Goal: Communication & Community: Connect with others

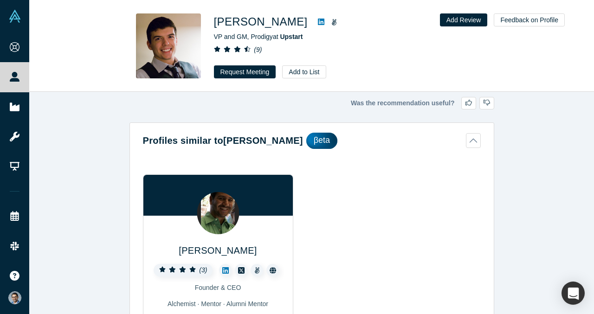
click at [477, 144] on button "Profiles similar to Michia Rohrssen βeta" at bounding box center [312, 141] width 338 height 16
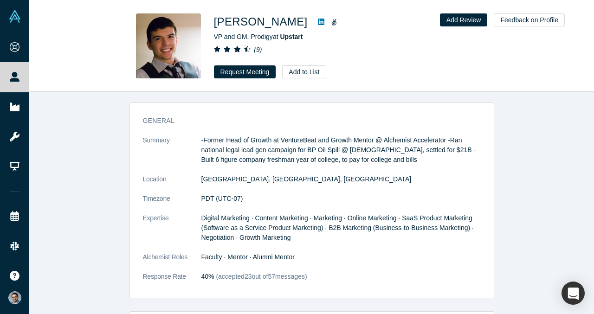
scroll to position [134, 0]
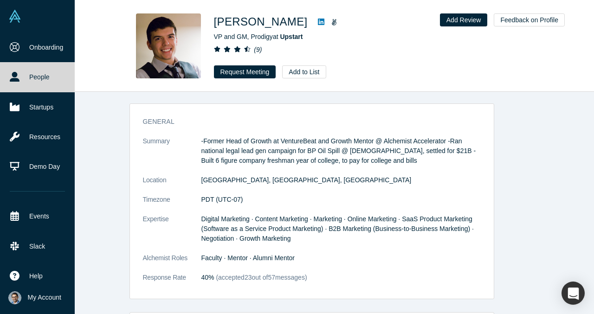
click at [17, 78] on icon at bounding box center [15, 77] width 10 height 10
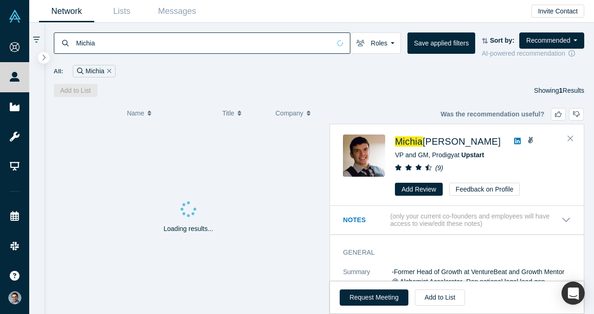
click at [113, 67] on div "Michia" at bounding box center [94, 71] width 42 height 13
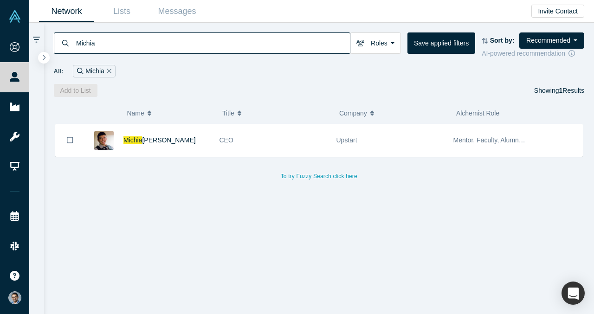
click at [103, 71] on div "Michia" at bounding box center [94, 71] width 42 height 13
click at [109, 71] on icon "Remove Filter" at bounding box center [109, 71] width 4 height 6
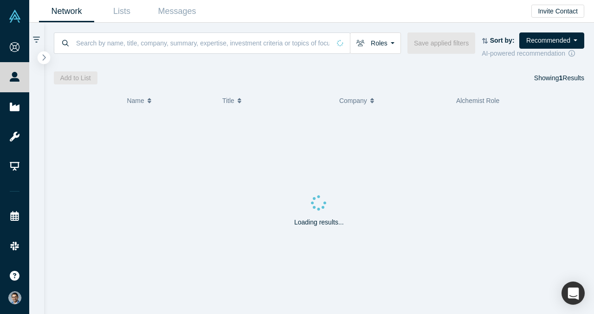
click at [42, 61] on button "button" at bounding box center [44, 58] width 13 height 13
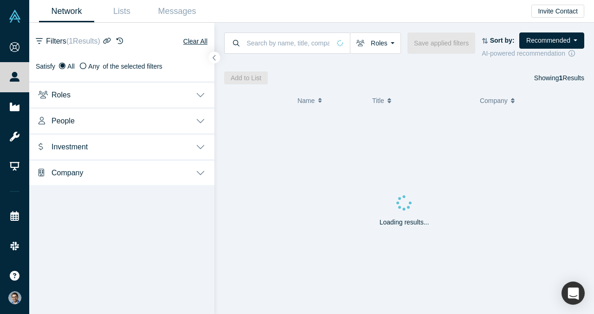
click at [106, 98] on button "Roles" at bounding box center [121, 94] width 185 height 26
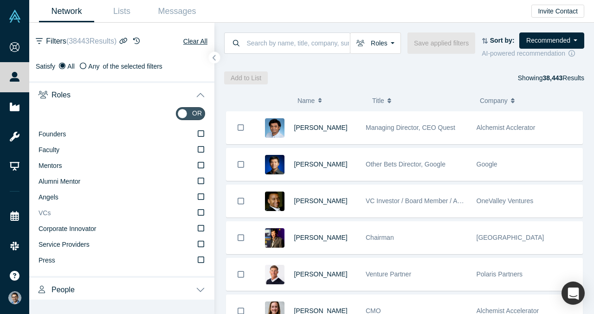
click at [110, 213] on label "VCs" at bounding box center [122, 214] width 167 height 16
click at [0, 0] on input "VCs" at bounding box center [0, 0] width 0 height 0
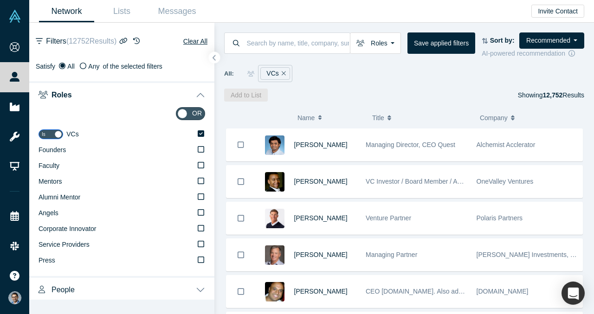
click at [126, 90] on button "Roles" at bounding box center [121, 94] width 185 height 26
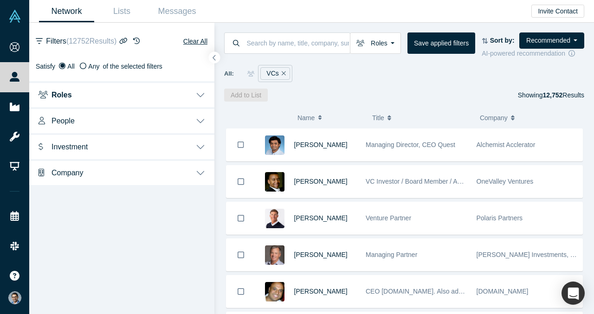
click at [128, 142] on button "Investment" at bounding box center [121, 146] width 185 height 26
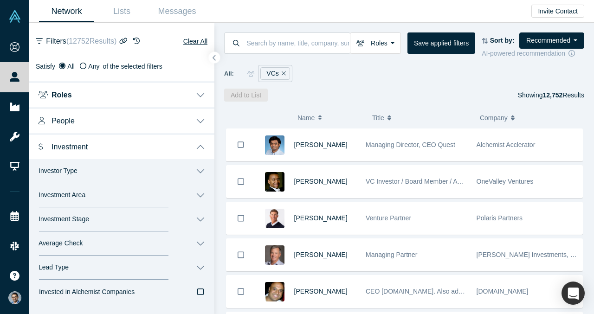
click at [128, 88] on button "Roles" at bounding box center [121, 94] width 185 height 26
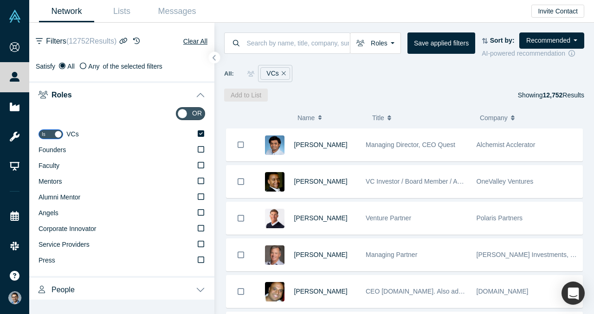
click at [128, 88] on button "Roles" at bounding box center [121, 94] width 185 height 26
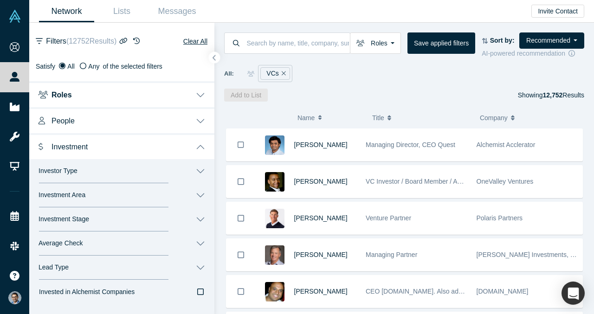
click at [128, 88] on button "Roles" at bounding box center [121, 94] width 185 height 26
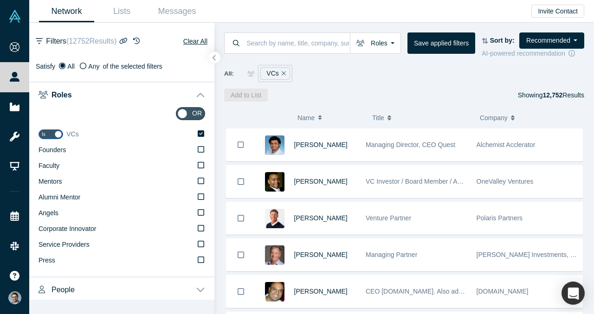
click at [118, 129] on label "VCs" at bounding box center [135, 135] width 139 height 16
click at [118, 133] on label "VCs" at bounding box center [135, 135] width 139 height 16
click at [0, 0] on input "VCs" at bounding box center [0, 0] width 0 height 0
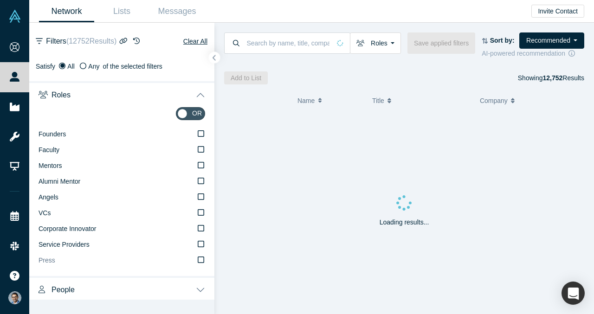
click at [129, 261] on label "Press" at bounding box center [122, 261] width 167 height 16
click at [0, 0] on input "Press" at bounding box center [0, 0] width 0 height 0
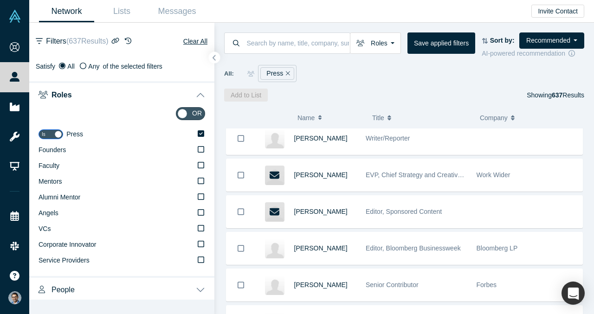
scroll to position [1658, 0]
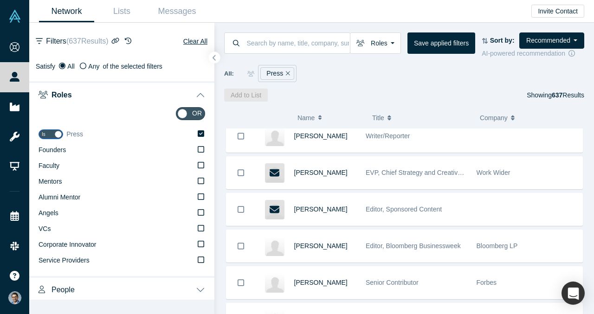
click at [195, 129] on label "Press" at bounding box center [135, 135] width 139 height 16
click at [0, 0] on input "Press" at bounding box center [0, 0] width 0 height 0
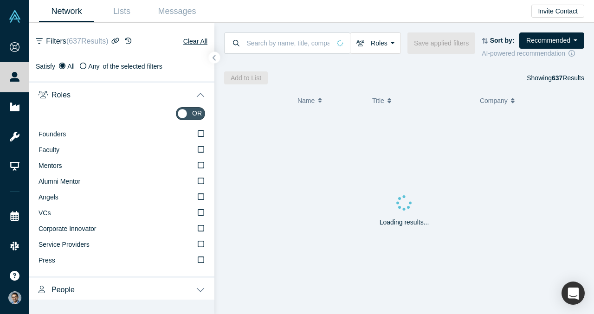
click at [160, 101] on button "Roles" at bounding box center [121, 94] width 185 height 26
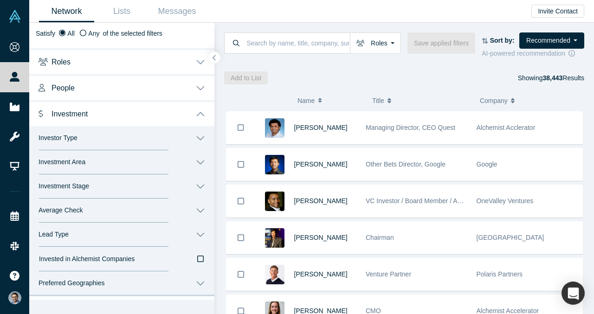
scroll to position [55, 0]
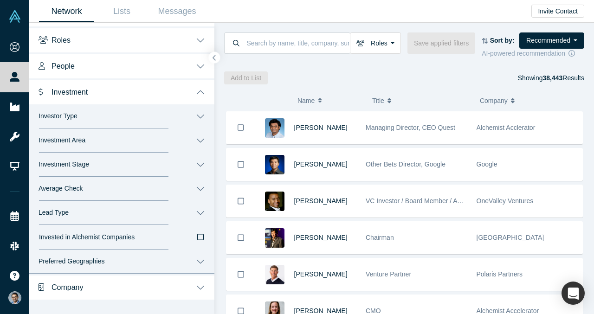
click at [115, 126] on button "Investor Type" at bounding box center [121, 116] width 185 height 24
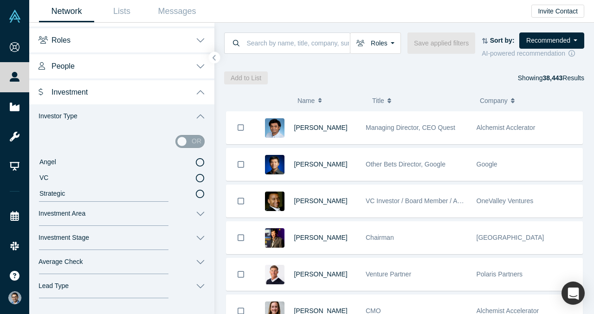
click at [106, 178] on label "VC" at bounding box center [122, 178] width 166 height 16
click at [0, 0] on input "VC" at bounding box center [0, 0] width 0 height 0
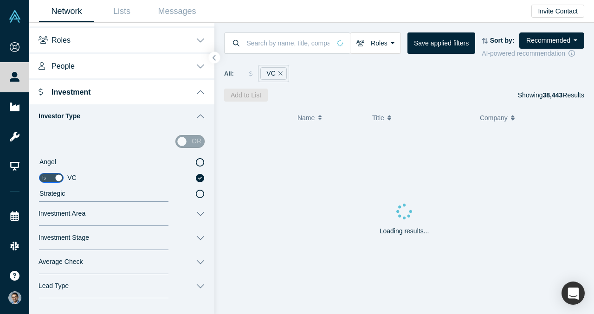
click at [114, 168] on label "Angel" at bounding box center [122, 163] width 166 height 16
click at [0, 0] on input "Angel" at bounding box center [0, 0] width 0 height 0
click at [110, 181] on label "VC" at bounding box center [122, 178] width 166 height 16
click at [0, 0] on input "VC" at bounding box center [0, 0] width 0 height 0
click at [195, 139] on div "or" at bounding box center [189, 141] width 29 height 13
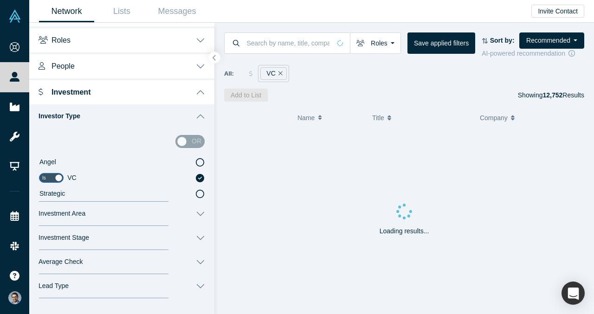
click at [182, 145] on div "or" at bounding box center [189, 141] width 29 height 13
click at [181, 141] on div "or" at bounding box center [189, 141] width 29 height 13
click at [197, 141] on div "or" at bounding box center [189, 141] width 29 height 13
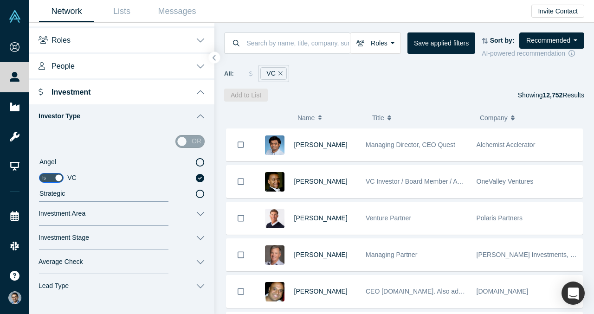
click at [177, 141] on div "or" at bounding box center [189, 141] width 29 height 13
click at [199, 141] on div "or" at bounding box center [189, 141] width 29 height 13
click at [201, 141] on div "or" at bounding box center [189, 141] width 29 height 13
click at [208, 141] on div "or Angel Is VC Strategic" at bounding box center [121, 165] width 185 height 73
click at [194, 120] on button "Investor Type" at bounding box center [121, 116] width 185 height 24
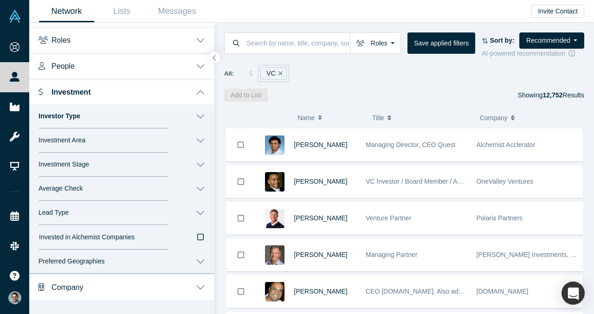
click at [194, 120] on button "Investor Type" at bounding box center [121, 116] width 185 height 24
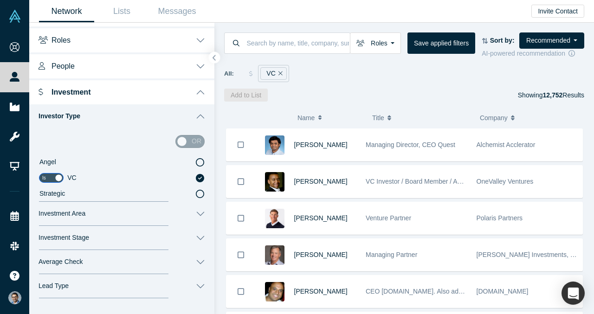
click at [190, 137] on div "or" at bounding box center [189, 141] width 29 height 13
click at [183, 137] on div "or" at bounding box center [189, 141] width 29 height 13
click at [183, 143] on div "or" at bounding box center [189, 141] width 29 height 13
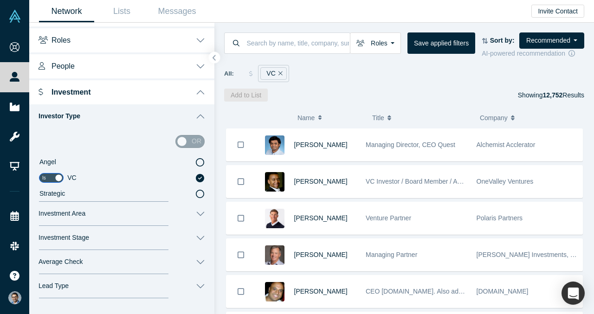
click at [194, 119] on button "Investor Type" at bounding box center [121, 116] width 185 height 24
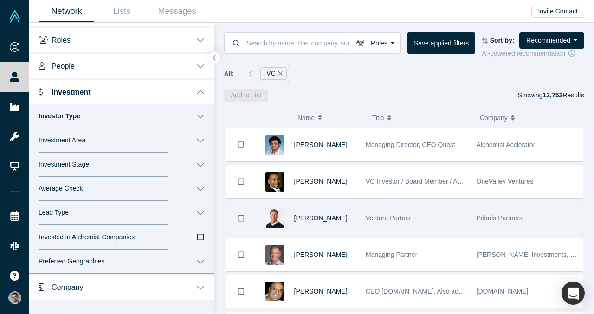
click at [319, 217] on span "[PERSON_NAME]" at bounding box center [320, 217] width 53 height 7
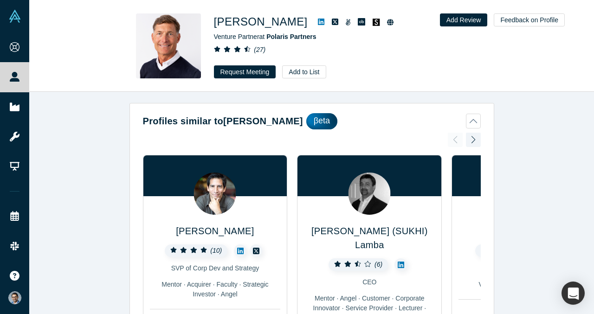
scroll to position [20, 0]
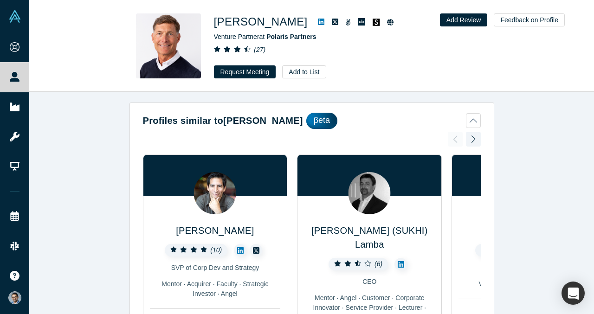
click at [483, 120] on div "Profiles similar to Gary Swart βeta Thomas Patterson ( 10 ) SVP of Corp Dev and…" at bounding box center [312, 283] width 364 height 355
click at [474, 120] on button "Profiles similar to Gary Swart βeta" at bounding box center [312, 121] width 338 height 16
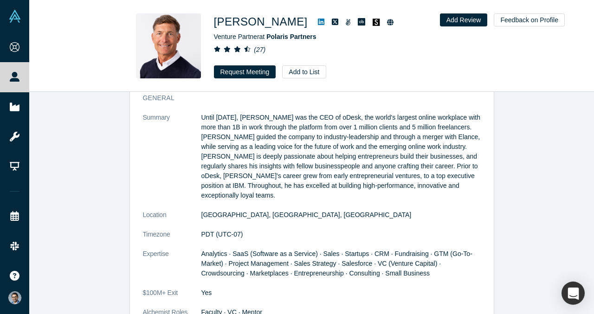
scroll to position [157, 0]
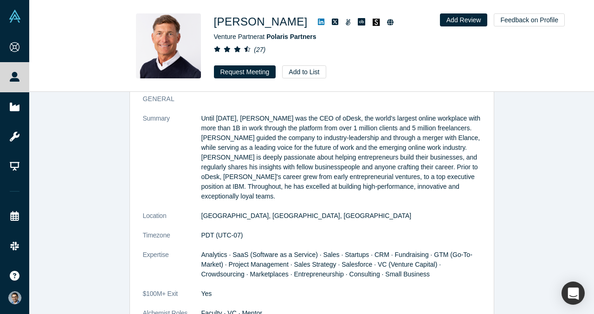
drag, startPoint x: 257, startPoint y: 74, endPoint x: 257, endPoint y: 181, distance: 107.7
click at [257, 181] on div "Gary Swart Venture Partner at Polaris Partners ( 27 ) Request Meeting Add to Li…" at bounding box center [311, 157] width 565 height 314
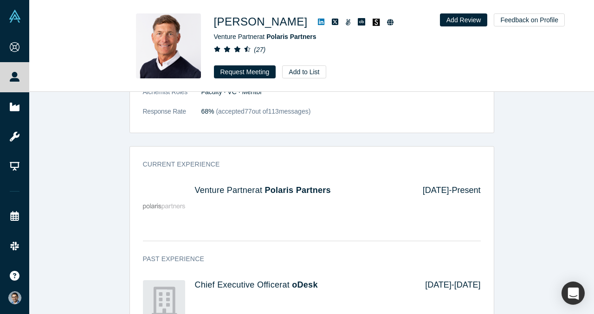
scroll to position [380, 0]
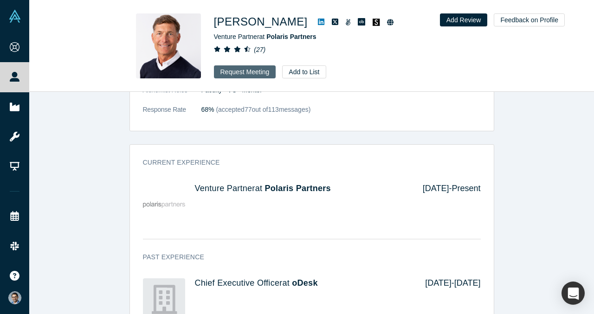
click at [256, 72] on button "Request Meeting" at bounding box center [245, 71] width 62 height 13
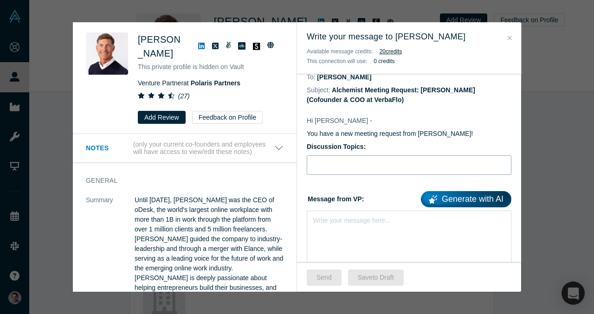
scroll to position [32, 0]
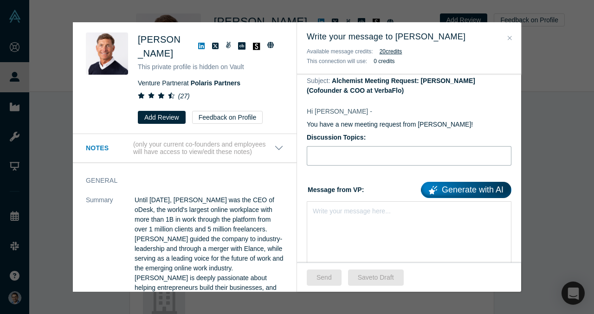
click at [368, 149] on input "Discussion Topics:" at bounding box center [409, 155] width 205 height 19
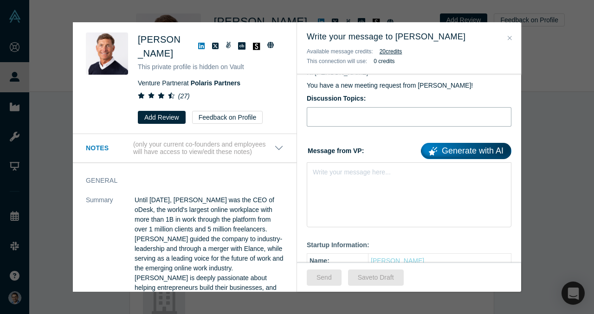
scroll to position [78, 0]
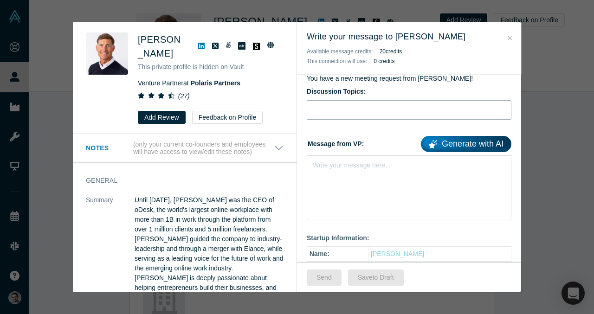
paste input "nsights on scaling enterprise SaaS in the US real estate market"
click at [322, 110] on input "nsights on scaling enterprise SaaS in the US real estate market" at bounding box center [409, 109] width 205 height 19
type input "Insights on scaling enterprise SaaS in the US real estate market"
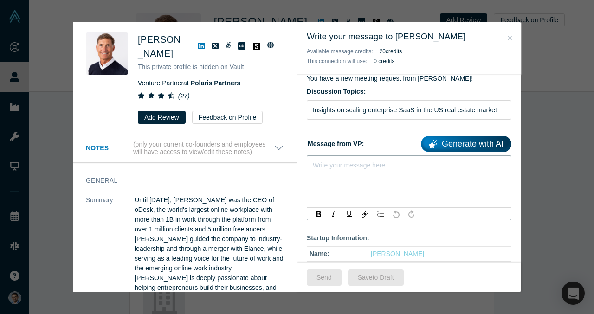
click at [362, 167] on div "rdw-editor" at bounding box center [409, 164] width 192 height 10
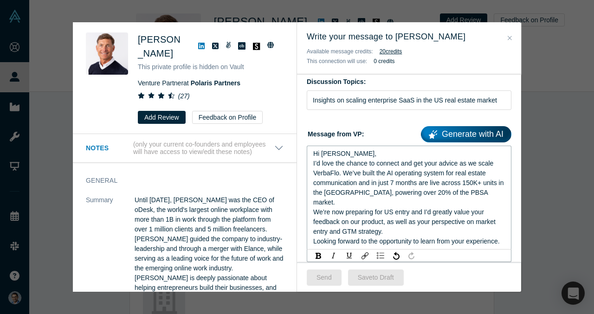
scroll to position [89, 0]
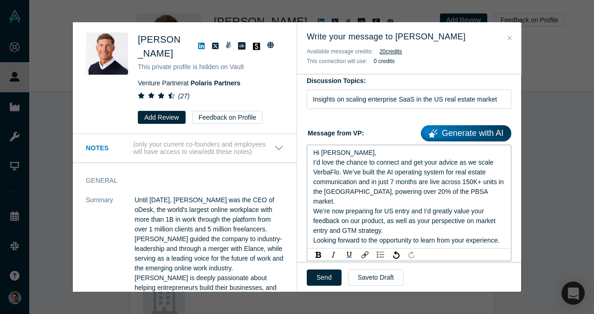
click at [469, 191] on div "I’d love the chance to connect and get your advice as we scale VerbaFlo. We’ve …" at bounding box center [409, 182] width 192 height 49
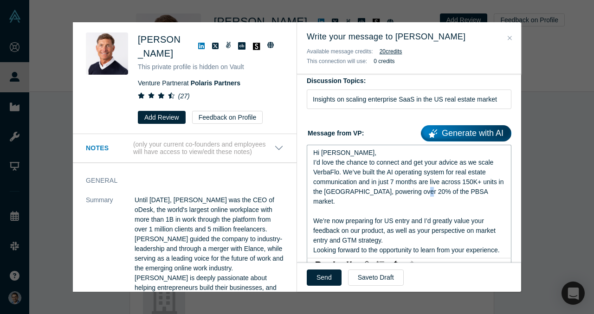
drag, startPoint x: 424, startPoint y: 191, endPoint x: 431, endPoint y: 191, distance: 7.0
click at [431, 191] on span "I’d love the chance to connect and get your advice as we scale VerbaFlo. We’ve …" at bounding box center [409, 182] width 192 height 46
click at [393, 194] on span "I’d love the chance to connect and get your advice as we scale VerbaFlo. We’ve …" at bounding box center [409, 182] width 192 height 46
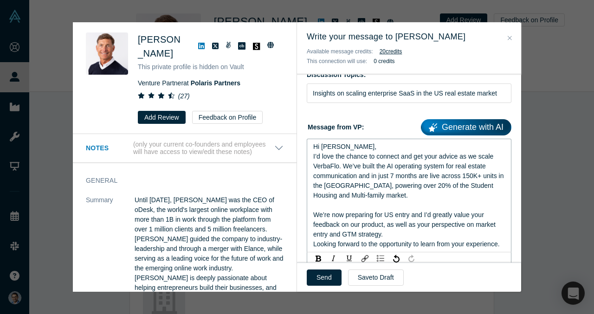
scroll to position [96, 0]
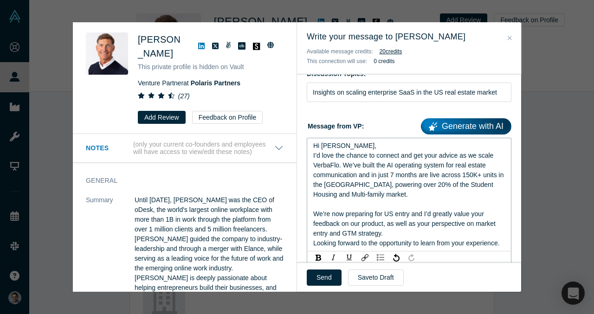
click at [348, 146] on div "Hi Gary," at bounding box center [409, 146] width 192 height 10
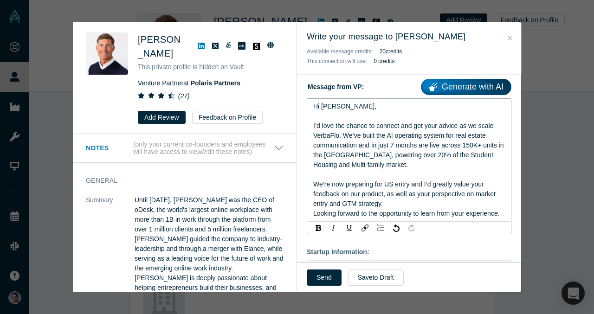
scroll to position [138, 0]
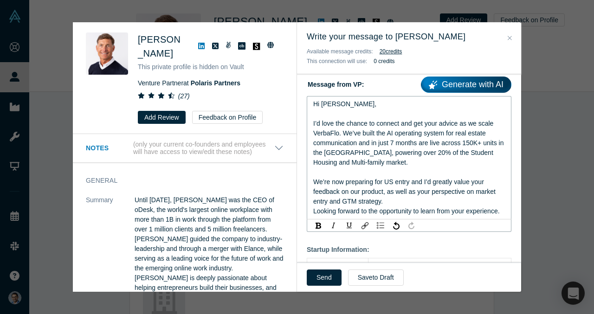
click at [395, 200] on div "We’re now preparing for US entry and I’d greatly value your feedback on our pro…" at bounding box center [409, 191] width 192 height 29
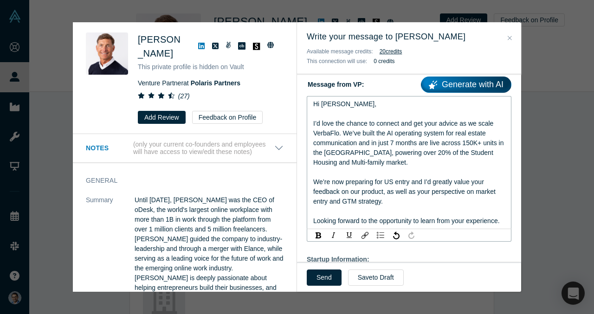
scroll to position [185, 0]
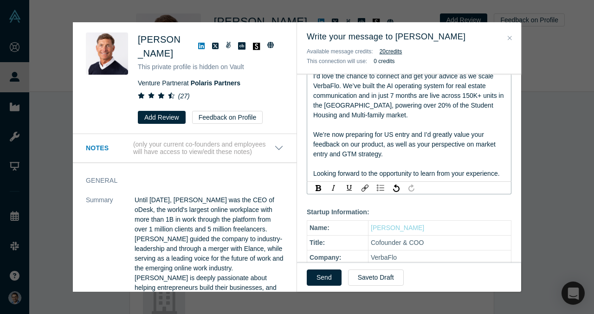
click at [425, 182] on div "rdw-toolbar" at bounding box center [409, 187] width 205 height 13
click at [427, 176] on span "Looking forward to the opportunity to learn from your experience." at bounding box center [406, 173] width 187 height 7
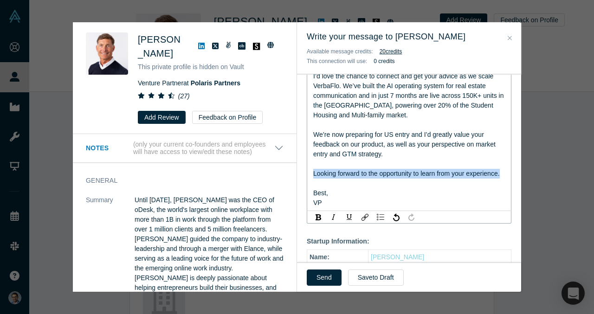
drag, startPoint x: 314, startPoint y: 174, endPoint x: 523, endPoint y: 182, distance: 209.4
click at [524, 183] on div "Was the recommendation useful? Gary Swart This private profile is hidden on Vau…" at bounding box center [297, 157] width 594 height 314
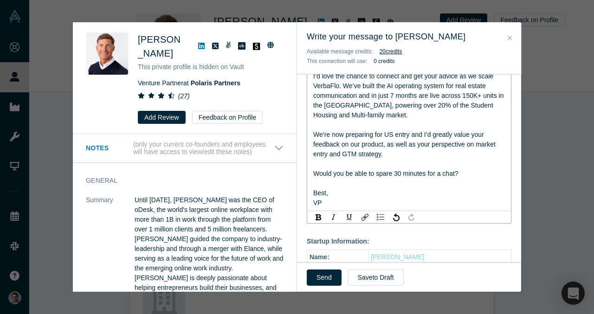
click at [465, 179] on div "rdw-editor" at bounding box center [409, 184] width 192 height 10
click at [467, 174] on div "Would you be able to spare 30 minutes for a chat?" at bounding box center [409, 174] width 192 height 10
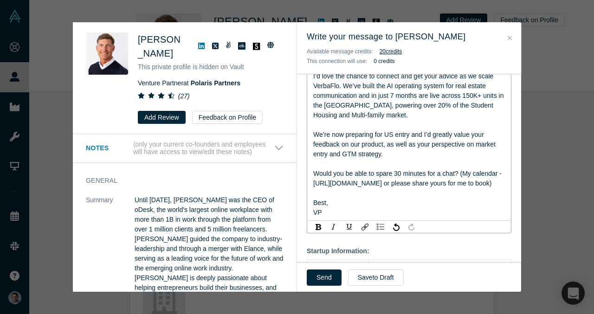
click at [381, 188] on div "Would you be able to spare 30 minutes for a chat? (My calendar - https://calend…" at bounding box center [409, 178] width 192 height 19
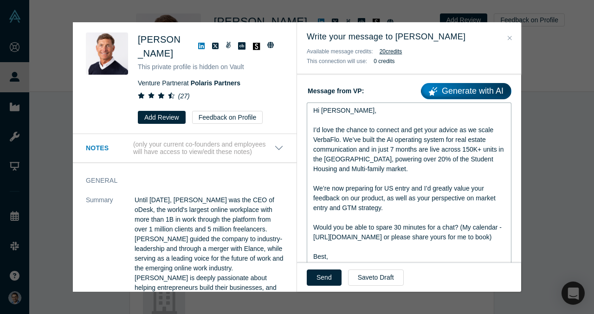
scroll to position [132, 0]
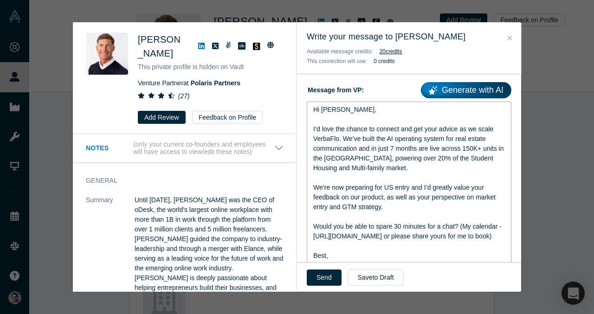
click at [351, 166] on span "I’d love the chance to connect and get your advice as we scale VerbaFlo. We’ve …" at bounding box center [409, 148] width 192 height 46
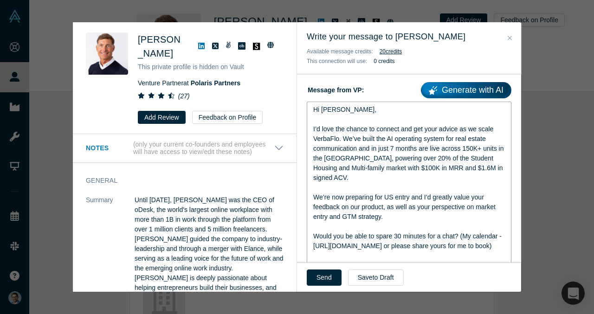
click at [377, 193] on div "We’re now preparing for US entry and I’d greatly value your feedback on our pro…" at bounding box center [409, 207] width 192 height 29
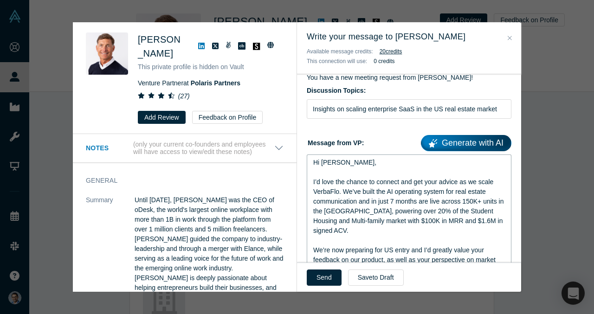
scroll to position [27, 0]
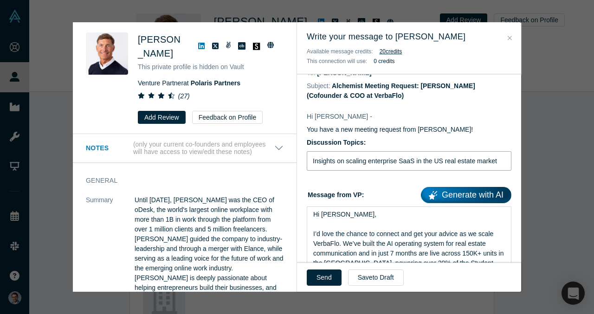
click at [490, 163] on input "Insights on scaling enterprise SaaS in the US real estate market" at bounding box center [409, 160] width 205 height 19
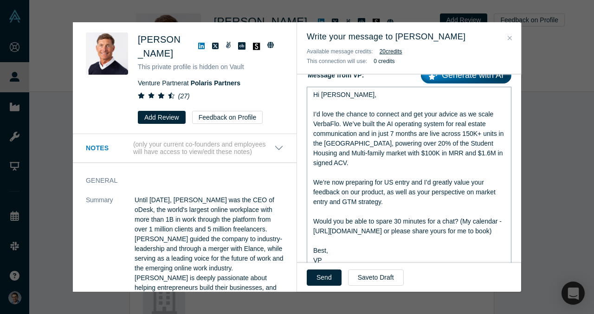
scroll to position [171, 0]
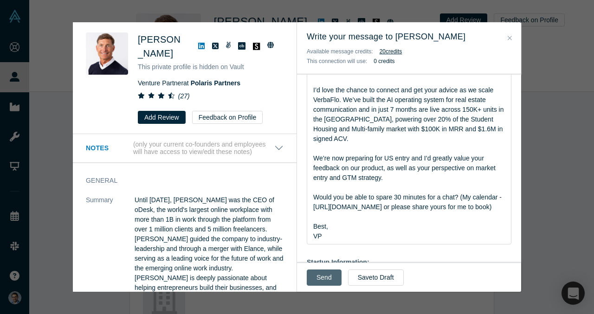
type input "Insights on scaling enterprise SaaS in the US real estate market & fundraising"
click at [318, 277] on button "Send" at bounding box center [324, 278] width 35 height 16
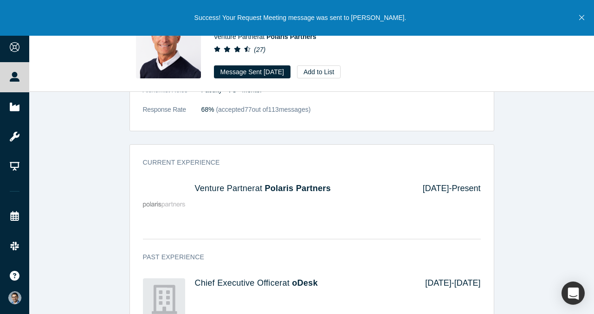
click at [583, 15] on icon "Close" at bounding box center [581, 17] width 5 height 8
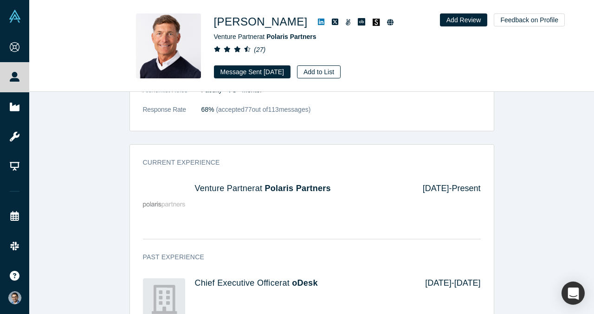
click at [330, 67] on button "Add to List" at bounding box center [319, 71] width 44 height 13
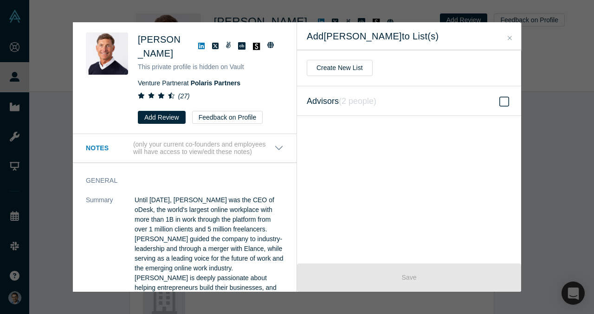
click at [386, 100] on label "Advisors ( 2 people )" at bounding box center [409, 101] width 224 height 30
click at [0, 0] on input "Advisors ( 2 people )" at bounding box center [0, 0] width 0 height 0
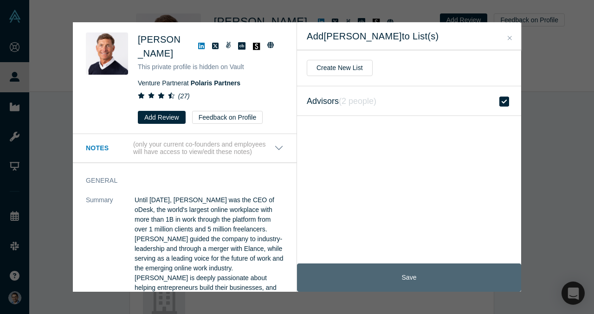
click at [412, 278] on button "Save" at bounding box center [409, 278] width 224 height 28
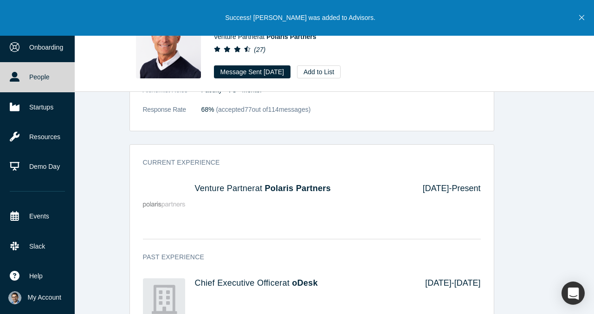
click at [19, 76] on link "People" at bounding box center [37, 77] width 75 height 30
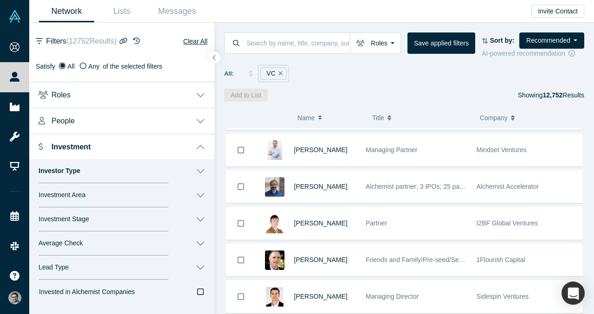
scroll to position [439, 0]
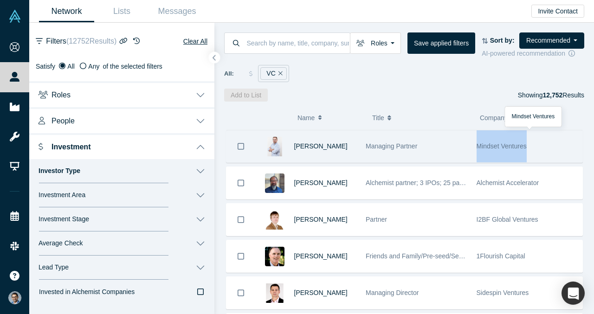
drag, startPoint x: 536, startPoint y: 150, endPoint x: 477, endPoint y: 147, distance: 59.0
click at [477, 147] on div "Mindset Ventures" at bounding box center [527, 146] width 101 height 32
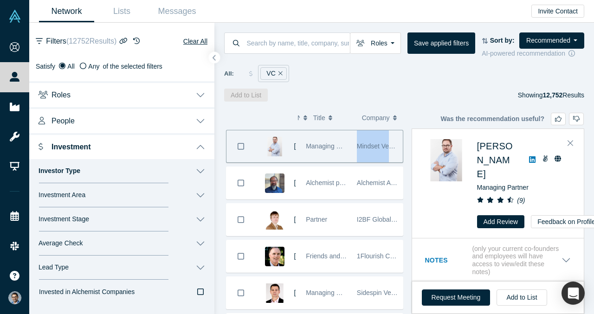
copy span "Mindset Ventures"
click at [421, 94] on div "Add to List Showing 12,752 Results" at bounding box center [404, 95] width 360 height 13
click at [574, 143] on button "Close" at bounding box center [570, 143] width 14 height 15
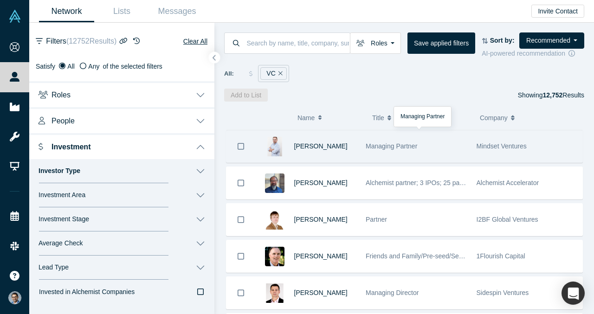
click at [348, 140] on div "Daniel Ibri" at bounding box center [325, 146] width 62 height 32
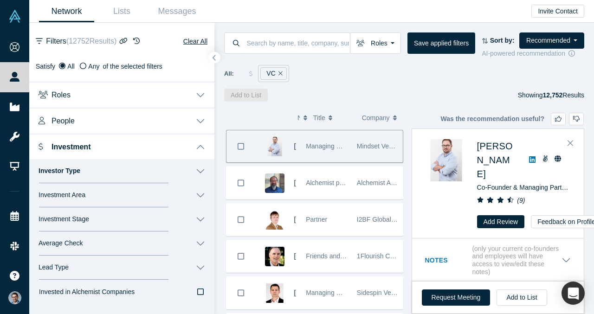
click at [497, 110] on div "( 0 ) Name Title Company Alchemist Role Gnani Palanikumar Managing Director, CE…" at bounding box center [404, 208] width 380 height 213
click at [570, 146] on icon "Close" at bounding box center [570, 143] width 6 height 8
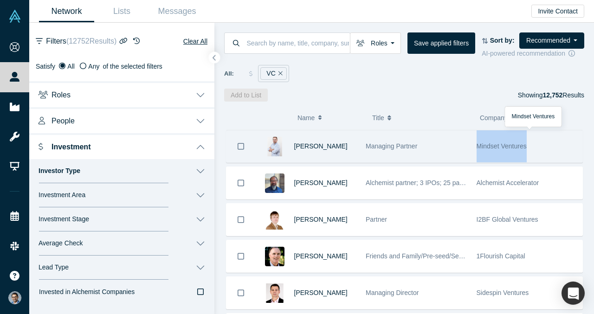
drag, startPoint x: 540, startPoint y: 148, endPoint x: 477, endPoint y: 148, distance: 62.6
click at [477, 148] on div "Mindset Ventures" at bounding box center [527, 146] width 101 height 32
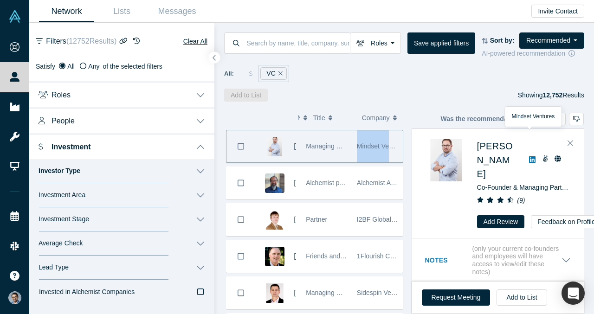
copy span "Mindset Ventures"
click at [494, 148] on span "Daniel Ibri" at bounding box center [495, 160] width 36 height 38
click at [567, 147] on button "Close" at bounding box center [570, 143] width 14 height 15
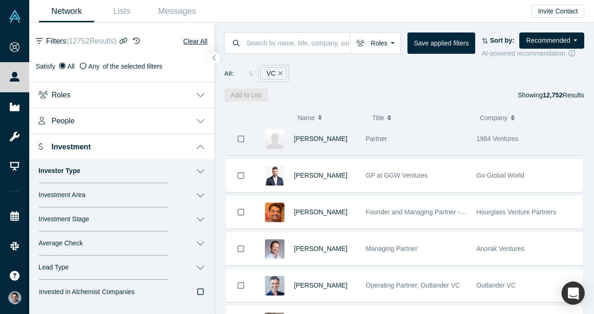
scroll to position [819, 0]
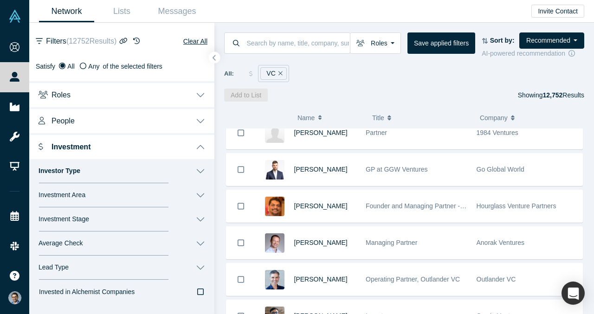
click at [126, 217] on button "Investment Stage" at bounding box center [121, 219] width 185 height 24
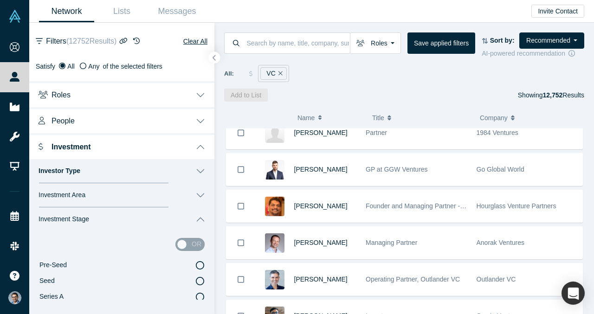
click at [118, 193] on button "Investment Area" at bounding box center [121, 195] width 185 height 24
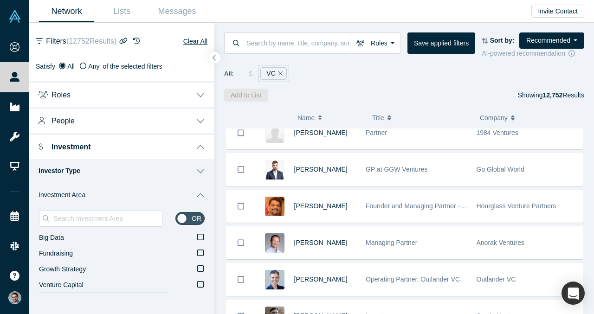
click at [118, 193] on button "Investment Area" at bounding box center [121, 195] width 185 height 24
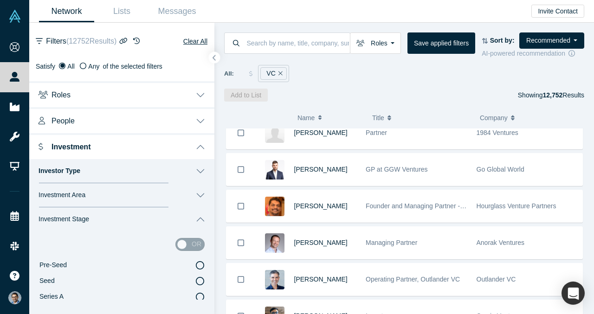
click at [118, 193] on button "Investment Area" at bounding box center [121, 195] width 185 height 24
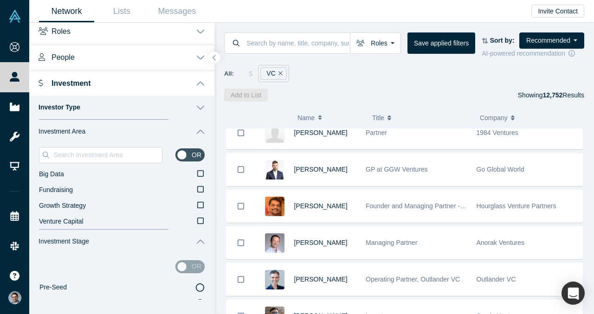
scroll to position [67, 0]
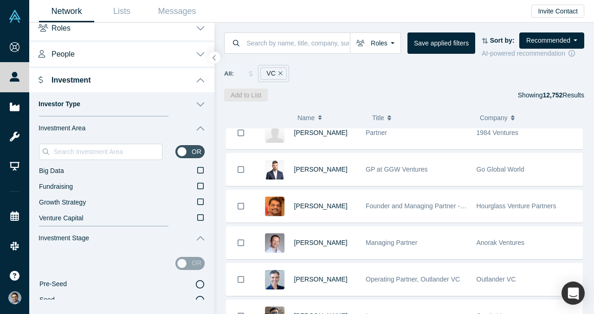
click at [121, 127] on button "Investment Area" at bounding box center [121, 128] width 185 height 24
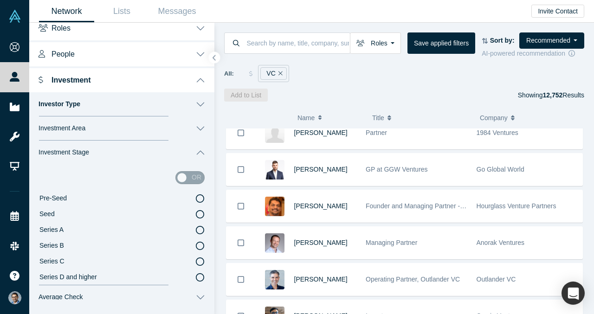
click at [108, 212] on label "Seed" at bounding box center [122, 214] width 166 height 16
click at [0, 0] on input "Seed" at bounding box center [0, 0] width 0 height 0
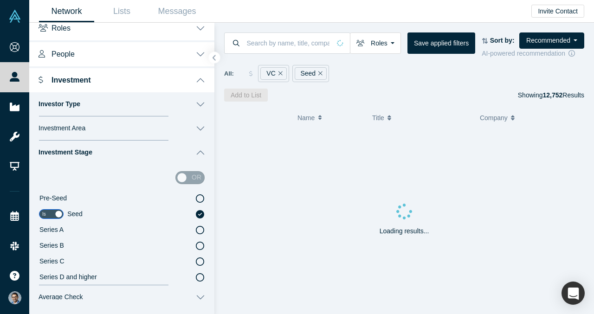
click at [102, 233] on label "Series A" at bounding box center [122, 230] width 166 height 16
click at [0, 0] on input "Series A" at bounding box center [0, 0] width 0 height 0
click at [116, 211] on label "Seed" at bounding box center [122, 214] width 166 height 16
click at [0, 0] on input "Seed" at bounding box center [0, 0] width 0 height 0
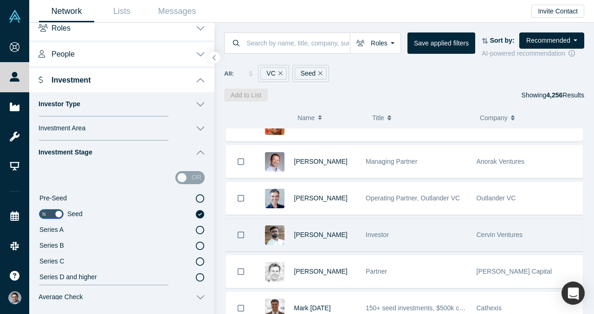
scroll to position [676, 0]
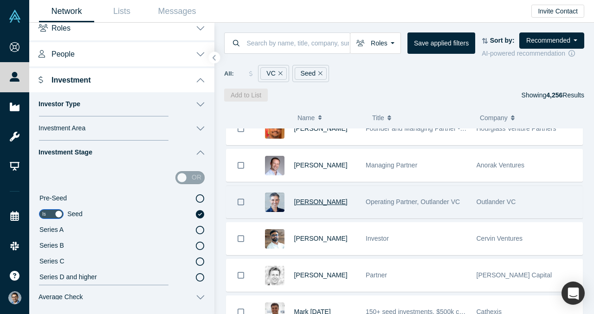
click at [323, 205] on span "Jordan Kretchmer" at bounding box center [320, 201] width 53 height 7
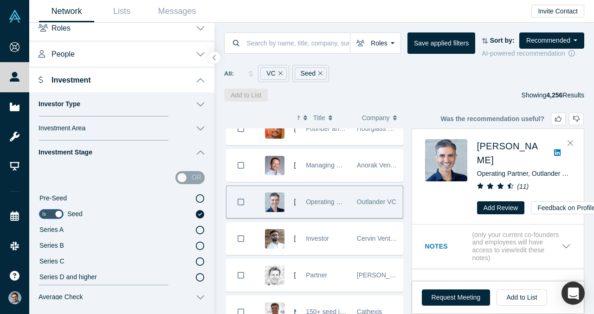
click at [323, 205] on span "Operating Partner, Outlander VC" at bounding box center [353, 201] width 94 height 7
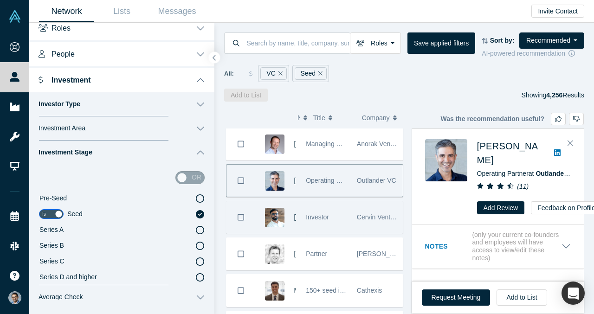
scroll to position [700, 0]
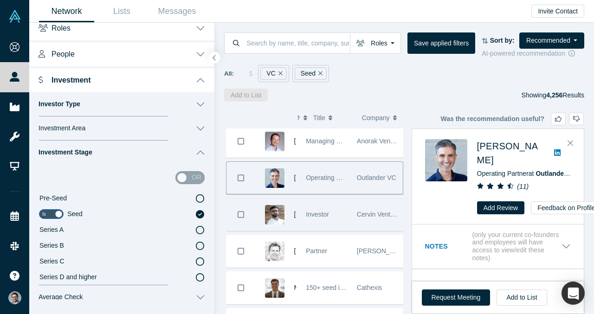
click at [329, 222] on div "Investor" at bounding box center [326, 215] width 41 height 32
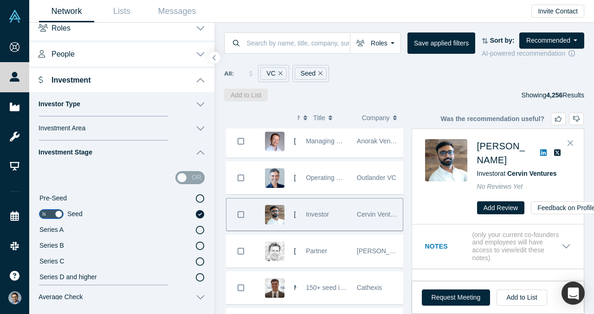
click at [541, 31] on div "Roles Founders Faculty Mentors Alumni Mentor Angels VCs Corporate Innovator Ser…" at bounding box center [404, 62] width 380 height 79
click at [540, 39] on button "Recommended" at bounding box center [551, 40] width 65 height 16
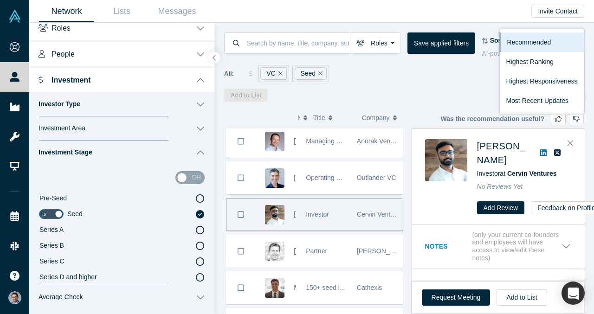
click at [463, 94] on div "Add to List Showing 4,256 Results" at bounding box center [404, 95] width 360 height 13
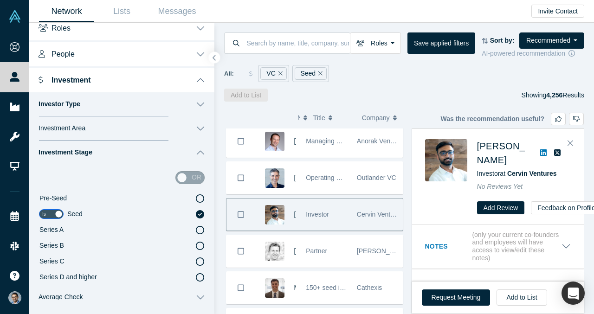
click at [528, 50] on div "AI-powered recommendation" at bounding box center [533, 54] width 103 height 10
click at [532, 43] on button "Recommended" at bounding box center [551, 40] width 65 height 16
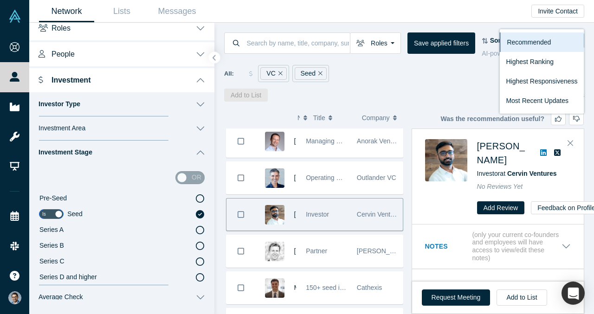
click at [461, 96] on div "Add to List Showing 4,256 Results" at bounding box center [404, 95] width 360 height 13
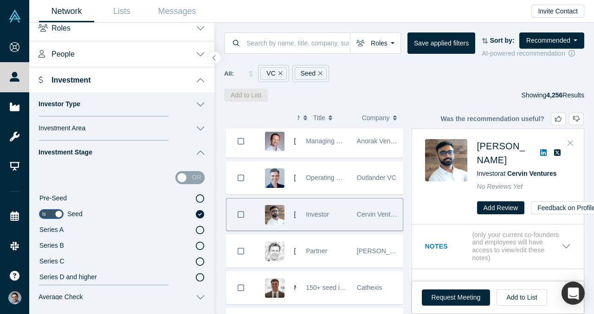
click at [573, 141] on button "Close" at bounding box center [570, 143] width 14 height 15
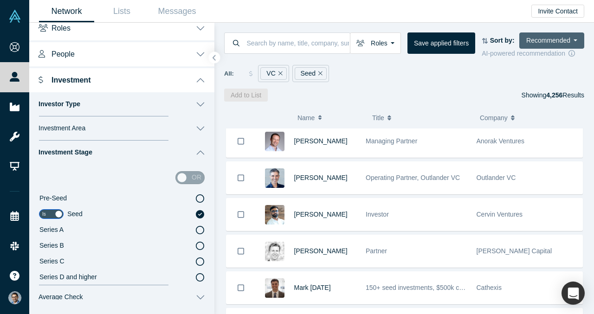
click at [560, 38] on button "Recommended" at bounding box center [551, 40] width 65 height 16
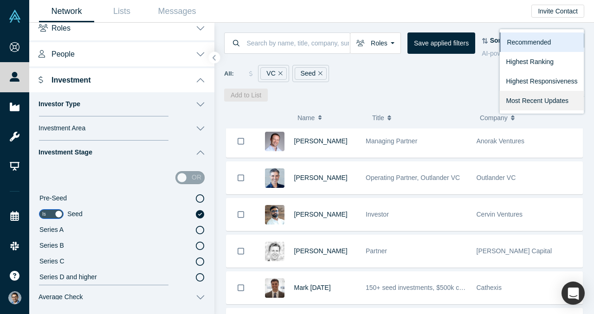
click at [536, 99] on link "Most Recent Updates" at bounding box center [541, 100] width 84 height 19
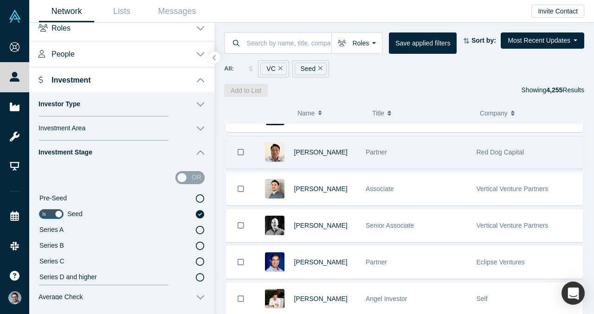
scroll to position [25, 0]
click at [310, 155] on span "[PERSON_NAME]" at bounding box center [320, 151] width 53 height 7
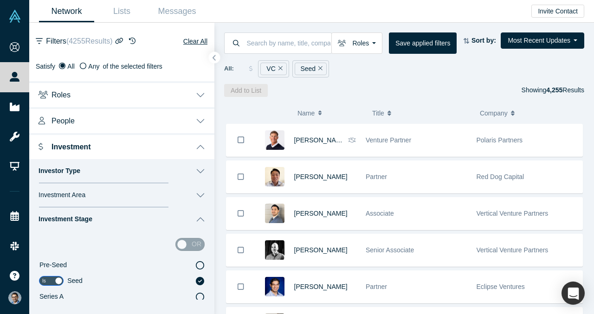
click at [302, 180] on span "[PERSON_NAME]" at bounding box center [320, 176] width 53 height 7
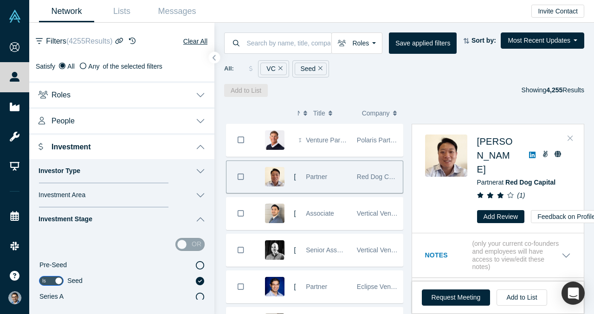
click at [570, 134] on icon "Close" at bounding box center [570, 138] width 6 height 8
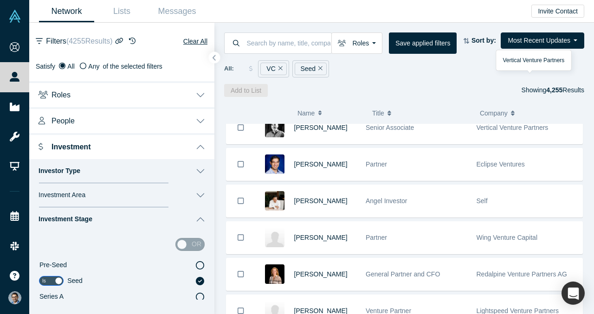
scroll to position [123, 0]
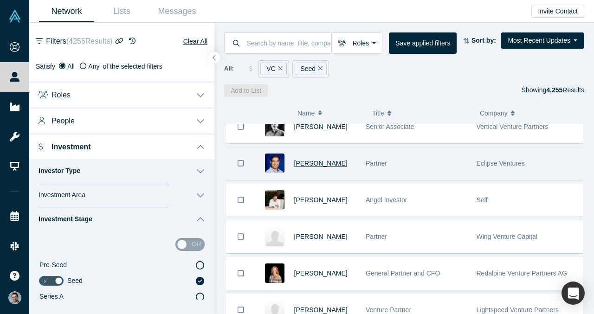
click at [316, 161] on span "[PERSON_NAME]" at bounding box center [320, 163] width 53 height 7
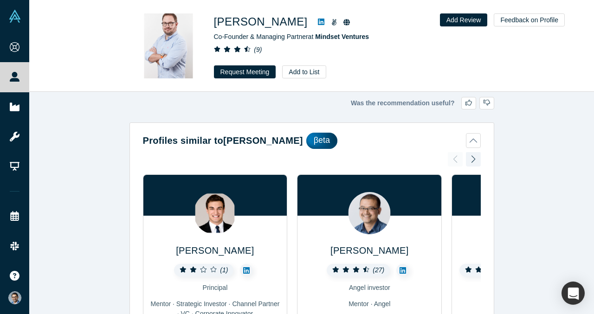
click at [474, 145] on button "Profiles similar to Daniel Ibri βeta" at bounding box center [312, 141] width 338 height 16
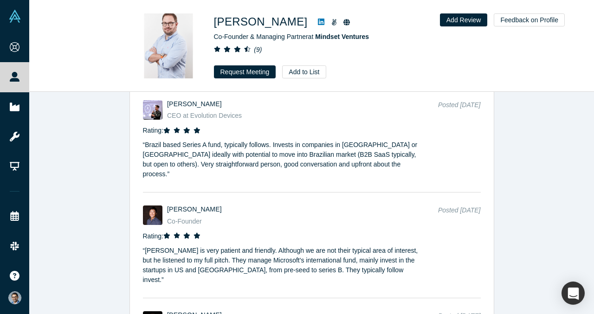
scroll to position [1235, 0]
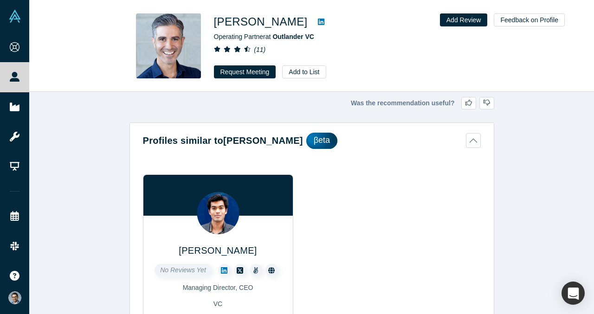
click at [468, 135] on button "Profiles similar to Jordan Kretchmer βeta" at bounding box center [312, 141] width 338 height 16
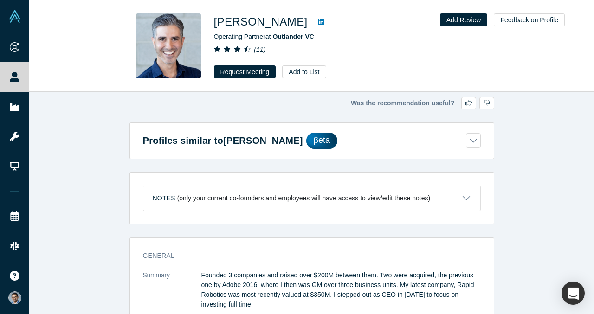
click at [98, 80] on div "Jordan Kretchmer Operating Partner at Outlander VC ( 11 ) Request Meeting Add t…" at bounding box center [311, 45] width 565 height 91
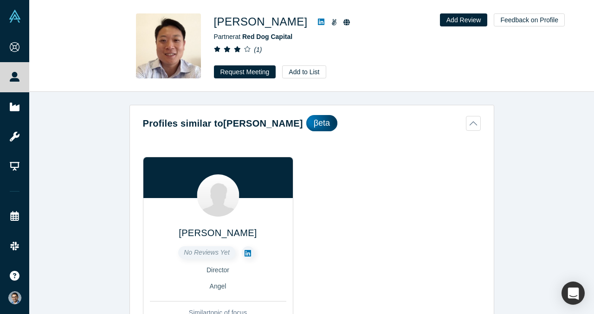
click at [460, 118] on button "Profiles similar to Ed Kim βeta" at bounding box center [312, 123] width 338 height 16
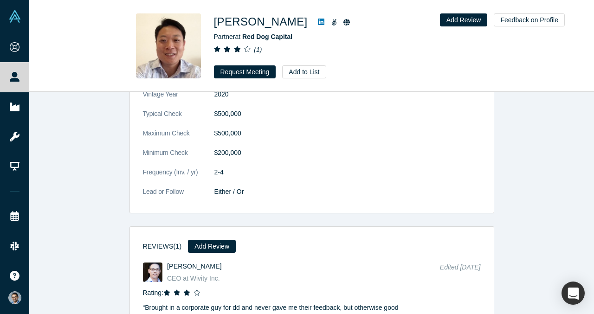
scroll to position [890, 0]
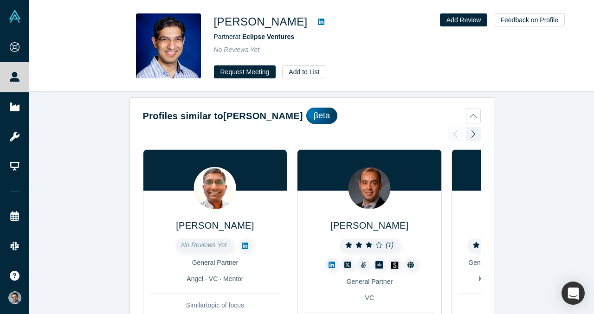
click at [471, 114] on button "Profiles similar to Kushagra Vaid βeta" at bounding box center [312, 116] width 338 height 16
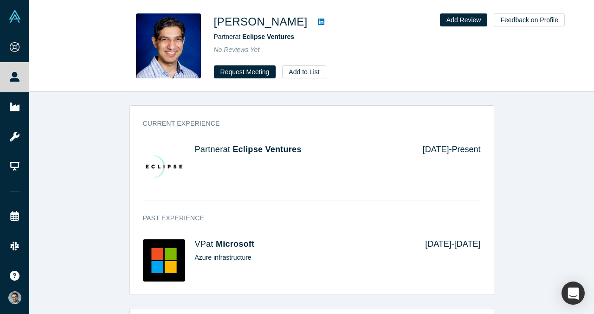
scroll to position [289, 0]
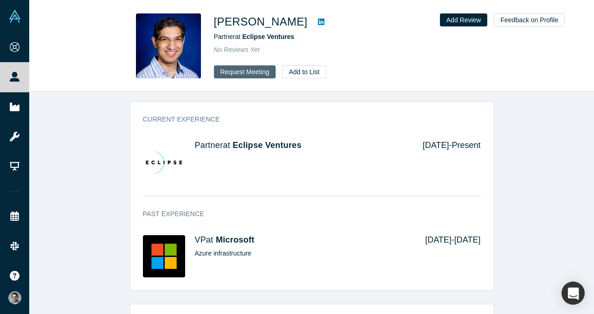
click at [258, 71] on button "Request Meeting" at bounding box center [245, 71] width 62 height 13
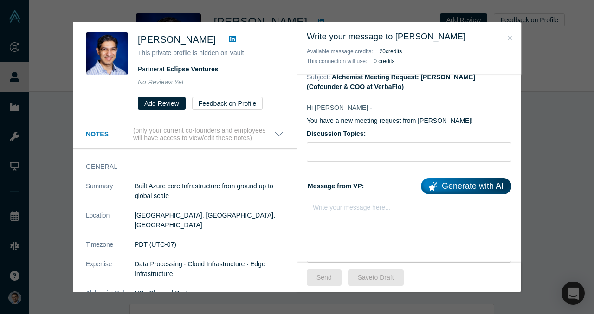
scroll to position [49, 0]
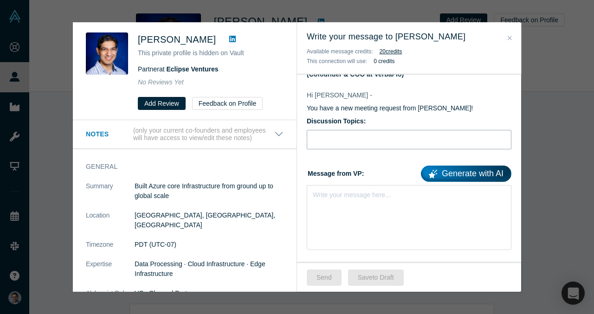
click at [365, 142] on input "Discussion Topics:" at bounding box center [409, 139] width 205 height 19
paste input "Feedback on VerbaFlo’s product, advice on scaling infrastructure for global Saa…"
click at [412, 140] on input "Feedback on VerbaFlo’s product, advice on scaling infrastructure for global Saa…" at bounding box center [409, 139] width 205 height 19
type input "Feedback on VerbaFlo’s product and thoughts on US market entry"
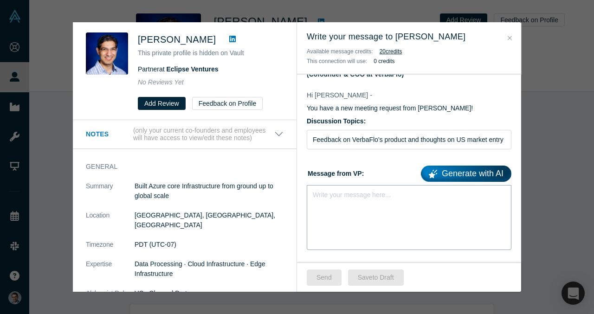
click at [367, 213] on div "Write your message here..." at bounding box center [409, 217] width 205 height 65
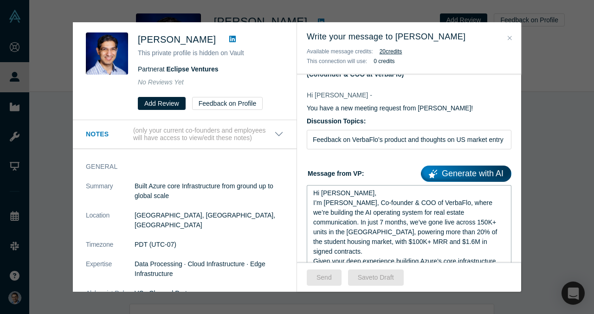
click at [371, 193] on div "Hi Kushagra," at bounding box center [409, 193] width 192 height 10
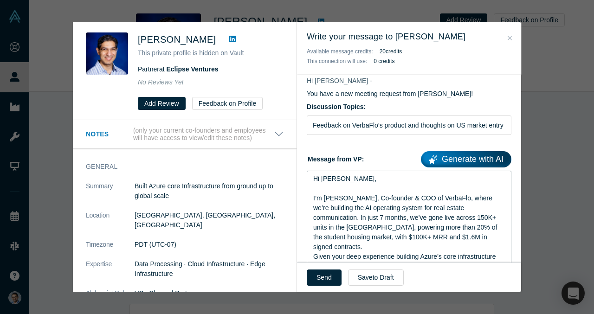
scroll to position [70, 0]
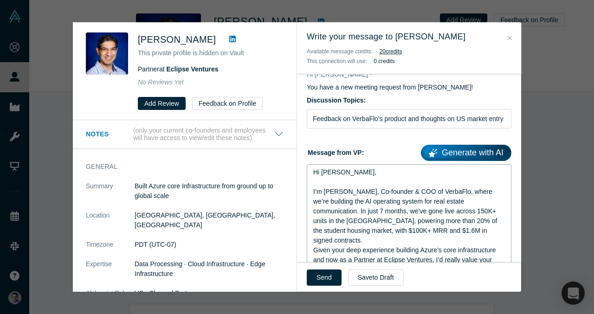
click at [451, 245] on div "Given your deep experience building Azure’s core infrastructure and now as a Pa…" at bounding box center [409, 264] width 192 height 39
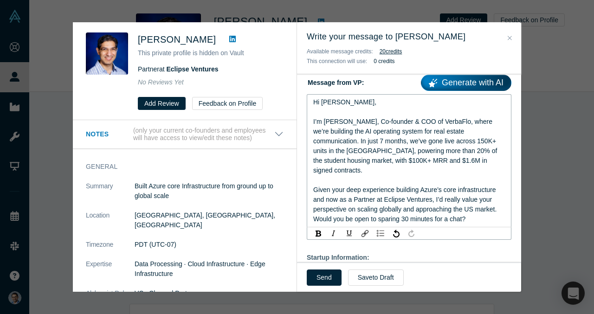
scroll to position [140, 0]
click at [474, 154] on span "I’m VP Singh, Co-founder & COO of VerbaFlo, where we’re building the AI operati…" at bounding box center [406, 145] width 186 height 56
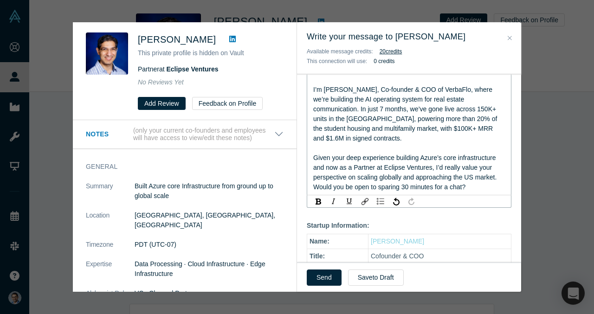
scroll to position [175, 0]
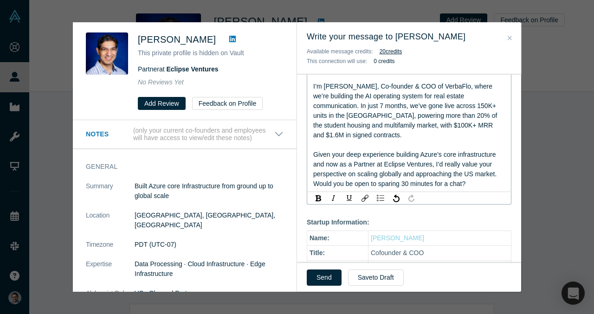
click at [482, 176] on div "Given your deep experience building Azure’s core infrastructure and now as a Pa…" at bounding box center [409, 169] width 192 height 39
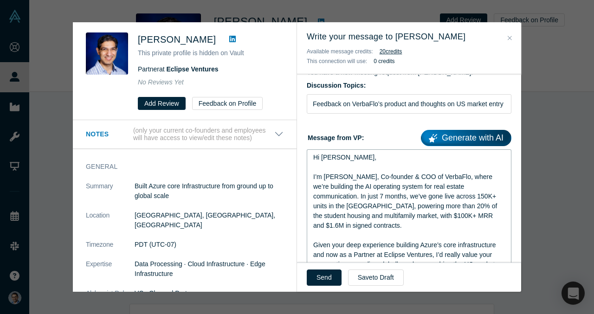
scroll to position [49, 0]
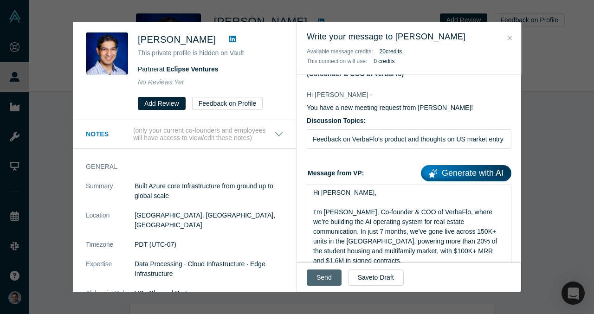
click at [327, 278] on button "Send" at bounding box center [324, 278] width 35 height 16
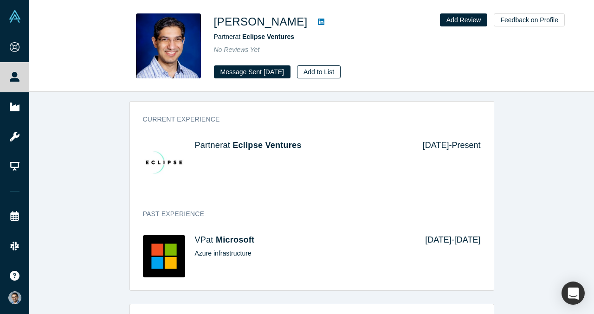
click at [328, 69] on button "Add to List" at bounding box center [319, 71] width 44 height 13
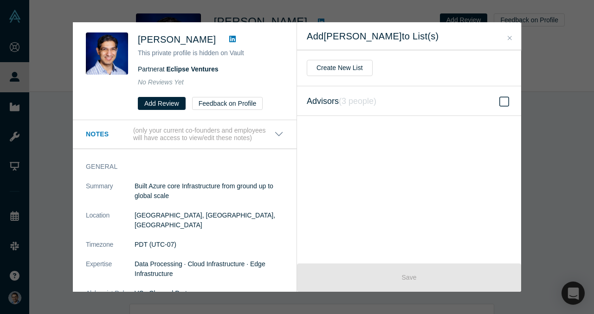
click at [408, 104] on label "Advisors ( 3 people )" at bounding box center [409, 101] width 224 height 30
click at [0, 0] on input "Advisors ( 3 people )" at bounding box center [0, 0] width 0 height 0
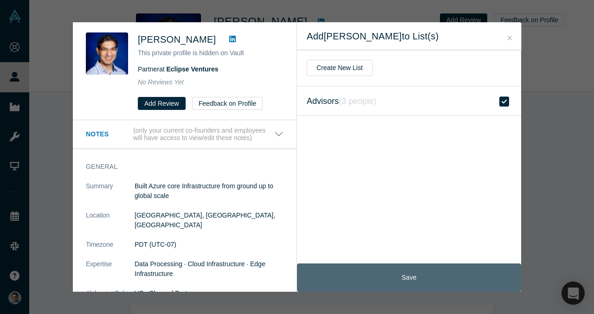
click at [416, 276] on button "Save" at bounding box center [409, 278] width 224 height 28
